Goal: Transaction & Acquisition: Purchase product/service

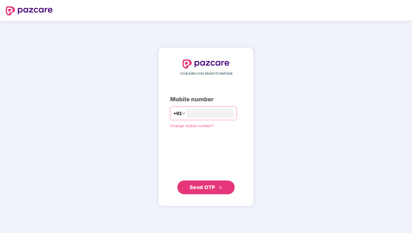
type input "*"
type input "**********"
click at [225, 186] on button "Send OTP" at bounding box center [206, 187] width 57 height 14
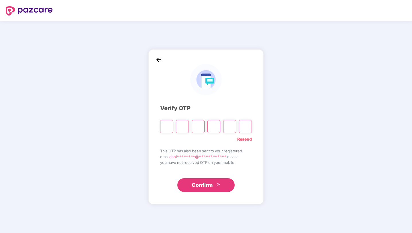
type input "*"
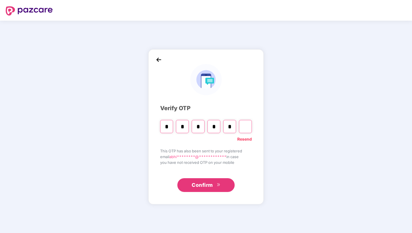
type input "*"
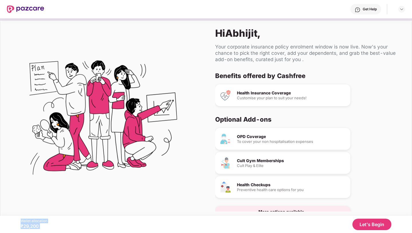
drag, startPoint x: 48, startPoint y: 226, endPoint x: 16, endPoint y: 220, distance: 32.8
click at [16, 220] on div "Wallet allocation ₹29,200 Let's Begin" at bounding box center [206, 224] width 412 height 17
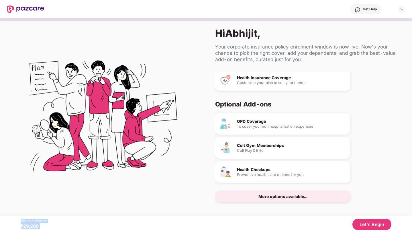
click at [380, 226] on button "Let's Begin" at bounding box center [372, 224] width 39 height 11
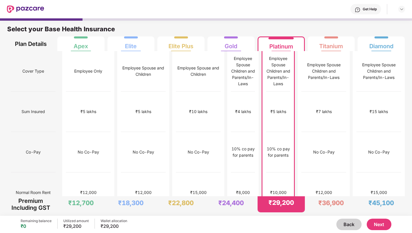
click at [195, 228] on div "Back Next" at bounding box center [259, 224] width 264 height 11
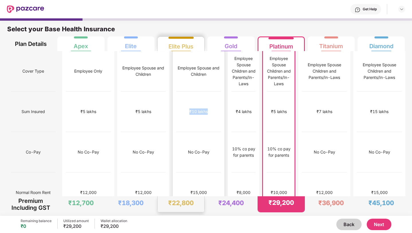
drag, startPoint x: 170, startPoint y: 95, endPoint x: 192, endPoint y: 95, distance: 21.8
click at [192, 95] on div "₹10 lakhs" at bounding box center [198, 111] width 45 height 40
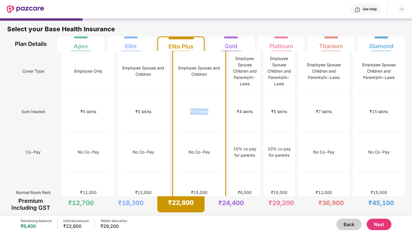
click at [182, 96] on div "₹10 lakhs" at bounding box center [199, 111] width 45 height 40
click at [182, 99] on div "₹10 lakhs" at bounding box center [199, 111] width 45 height 40
drag, startPoint x: 189, startPoint y: 93, endPoint x: 171, endPoint y: 92, distance: 18.4
click at [177, 92] on div "₹10 lakhs" at bounding box center [199, 111] width 45 height 40
click at [177, 91] on div "₹10 lakhs" at bounding box center [199, 111] width 45 height 40
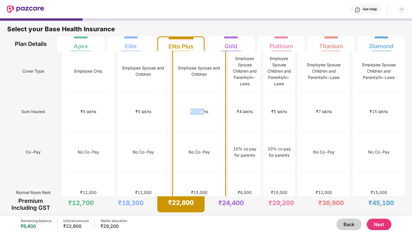
drag, startPoint x: 169, startPoint y: 93, endPoint x: 186, endPoint y: 93, distance: 17.2
click at [186, 94] on div "₹10 lakhs" at bounding box center [199, 111] width 45 height 40
drag, startPoint x: 190, startPoint y: 121, endPoint x: 167, endPoint y: 121, distance: 23.2
click at [177, 132] on div "No Co-Pay" at bounding box center [199, 152] width 45 height 40
click at [180, 172] on div "₹15,000" at bounding box center [199, 192] width 45 height 40
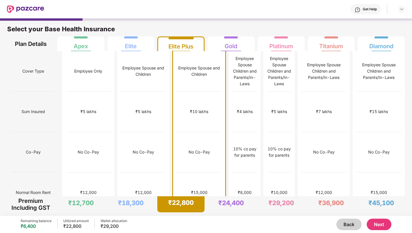
click at [185, 213] on div "No limit" at bounding box center [199, 233] width 45 height 40
click at [377, 223] on button "Next" at bounding box center [379, 224] width 25 height 11
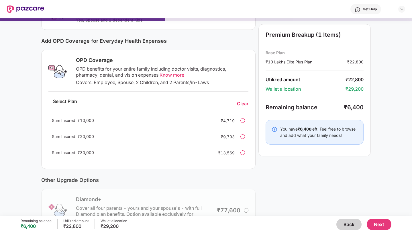
scroll to position [0, 0]
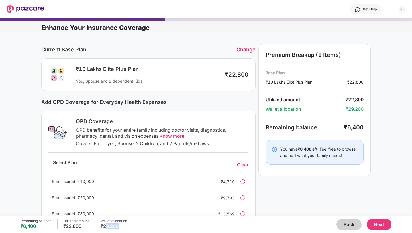
drag, startPoint x: 120, startPoint y: 226, endPoint x: 106, endPoint y: 225, distance: 14.4
click at [106, 225] on div "₹29,200" at bounding box center [114, 226] width 27 height 6
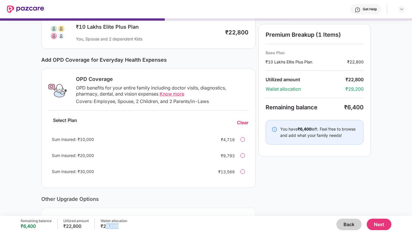
scroll to position [46, 0]
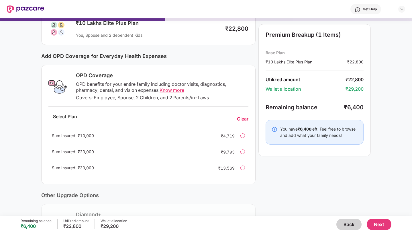
click at [243, 150] on div at bounding box center [243, 151] width 5 height 5
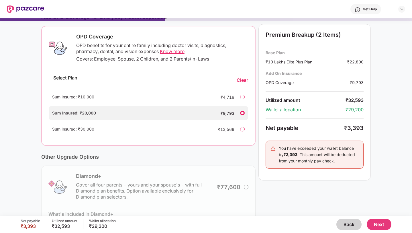
scroll to position [97, 0]
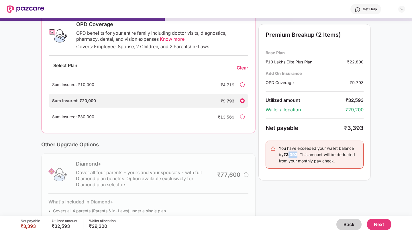
drag, startPoint x: 293, startPoint y: 153, endPoint x: 283, endPoint y: 155, distance: 10.8
click at [283, 155] on div "You have exceeded your wallet balance by ₹3,393 . This amount will be deducted …" at bounding box center [319, 154] width 80 height 19
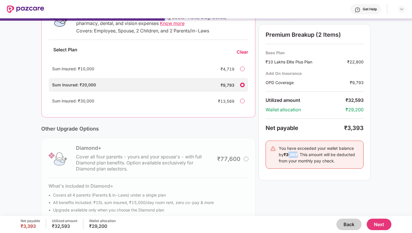
scroll to position [112, 0]
click at [244, 100] on div at bounding box center [242, 101] width 5 height 5
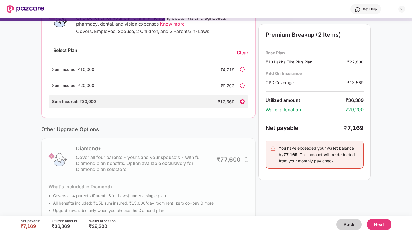
click at [200, 123] on div "Current Base Plan Change ₹10 Lakhs Elite Plus Plan You, Spouse and 2 dependent …" at bounding box center [148, 77] width 215 height 290
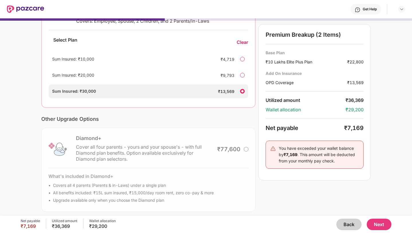
scroll to position [124, 0]
drag, startPoint x: 348, startPoint y: 128, endPoint x: 365, endPoint y: 128, distance: 17.8
click at [365, 128] on div "Premium Breakup (2 Items) Base Plan ₹10 Lakhs Elite Plus Plan ₹22,800 Add On In…" at bounding box center [315, 102] width 112 height 156
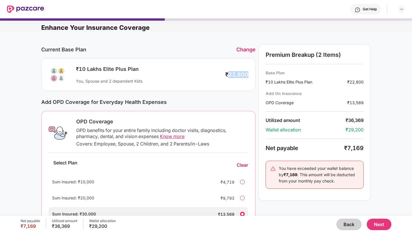
drag, startPoint x: 228, startPoint y: 75, endPoint x: 251, endPoint y: 75, distance: 22.7
click at [251, 75] on div "₹10 Lakhs Elite Plus Plan You, Spouse and 2 dependent Kids ₹22,800" at bounding box center [148, 74] width 215 height 33
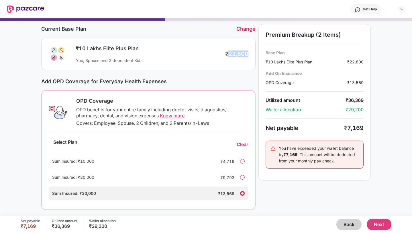
scroll to position [28, 0]
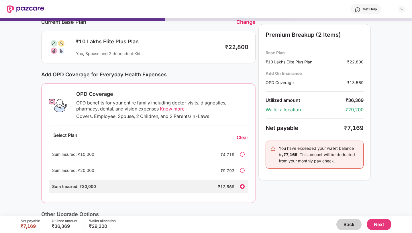
click at [379, 41] on div "Current Base Plan Change ₹10 Lakhs Elite Plus Plan You, Spouse and 2 dependent …" at bounding box center [206, 159] width 412 height 310
